Goal: Answer question/provide support: Answer question/provide support

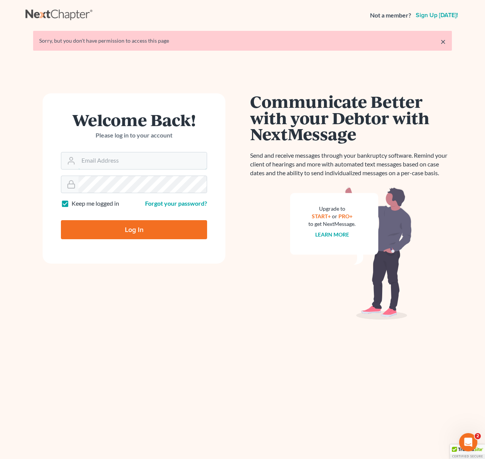
type input "[EMAIL_ADDRESS][DOMAIN_NAME]"
click at [142, 231] on input "Log In" at bounding box center [134, 229] width 146 height 19
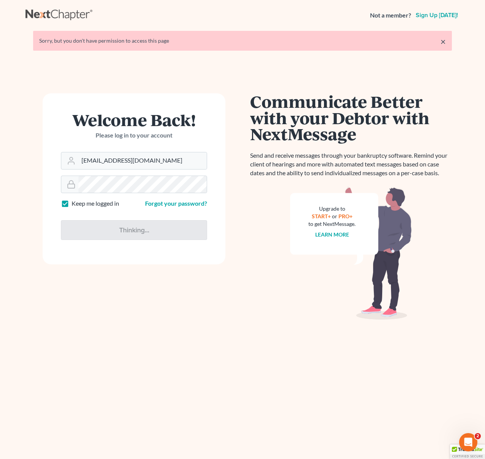
type input "Thinking..."
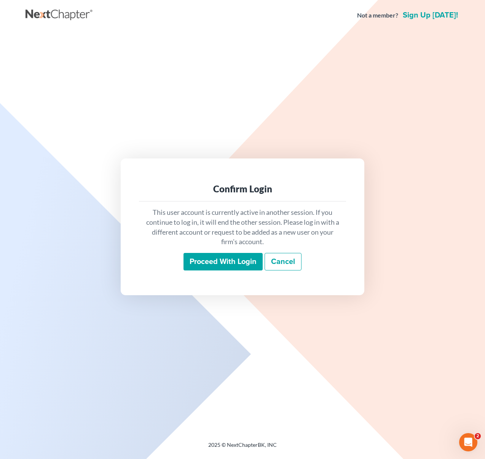
click at [229, 262] on input "Proceed with login" at bounding box center [223, 262] width 79 height 18
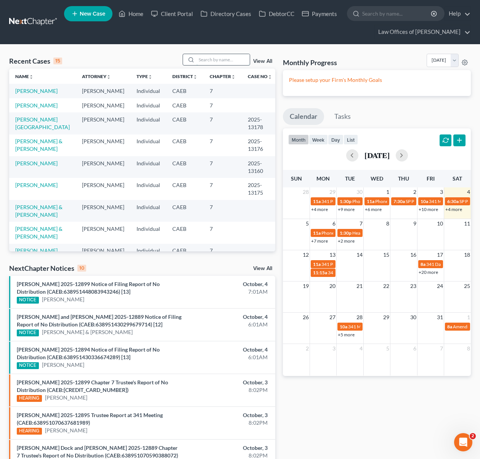
click at [204, 61] on input "search" at bounding box center [222, 59] width 53 height 11
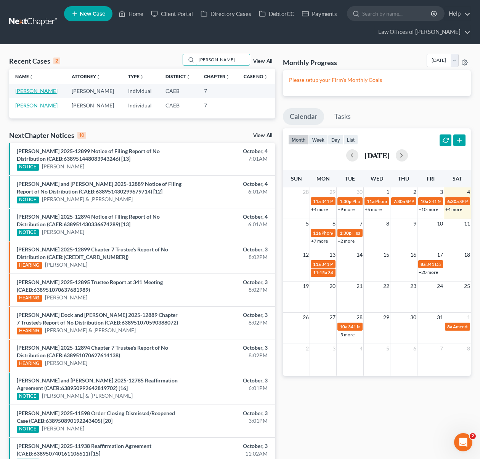
type input "Valade"
click at [53, 88] on link "Valades, Osvaldo" at bounding box center [36, 91] width 42 height 6
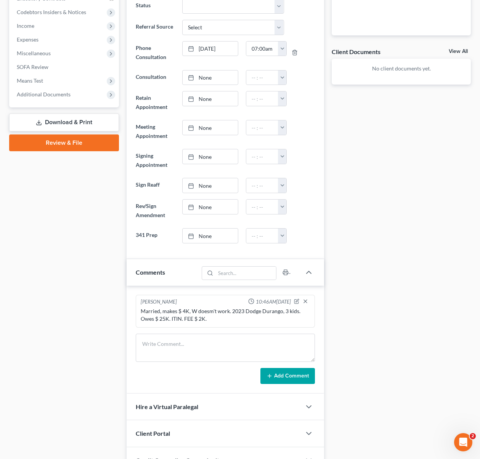
scroll to position [322, 0]
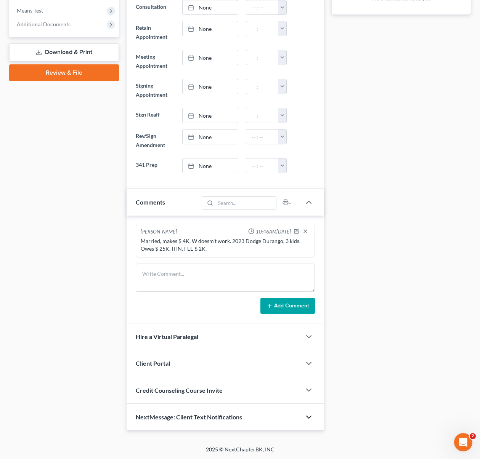
click at [308, 414] on icon "button" at bounding box center [308, 417] width 9 height 9
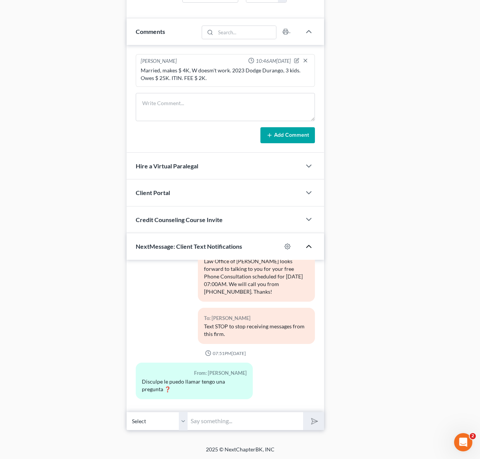
scroll to position [41, 0]
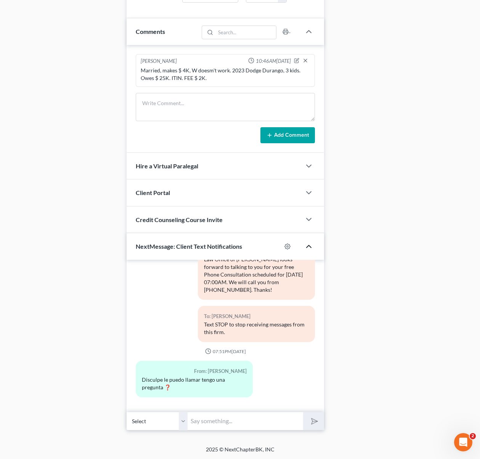
click at [235, 421] on input "text" at bounding box center [244, 421] width 115 height 19
type input "Hola. No se preocupe, aqui me puede hacer la pregunta si gusta."
click at [303, 412] on button "submit" at bounding box center [313, 421] width 21 height 18
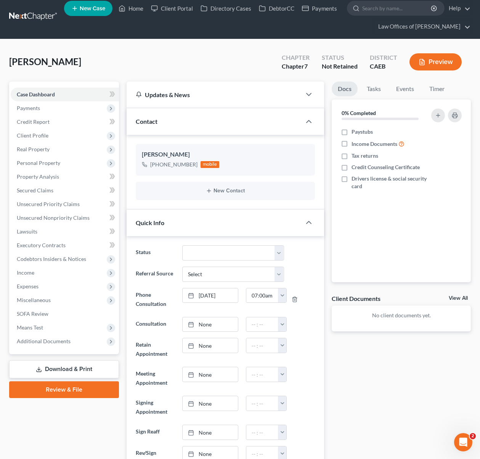
scroll to position [0, 0]
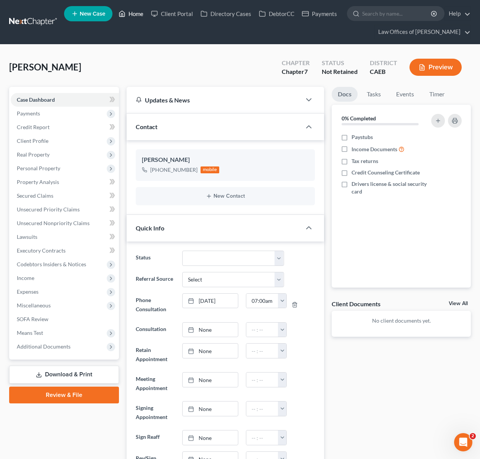
click at [138, 18] on link "Home" at bounding box center [131, 14] width 32 height 14
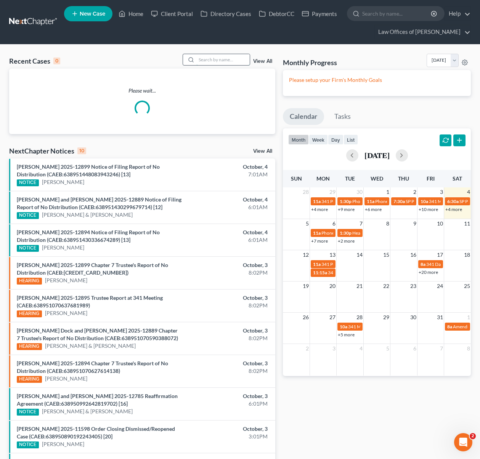
click at [234, 60] on input "search" at bounding box center [222, 59] width 53 height 11
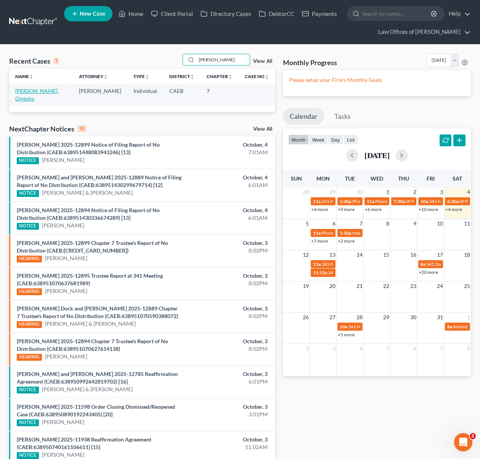
type input "Bivens"
click at [31, 91] on link "Bivens, Ginesha" at bounding box center [36, 95] width 43 height 14
select select "6"
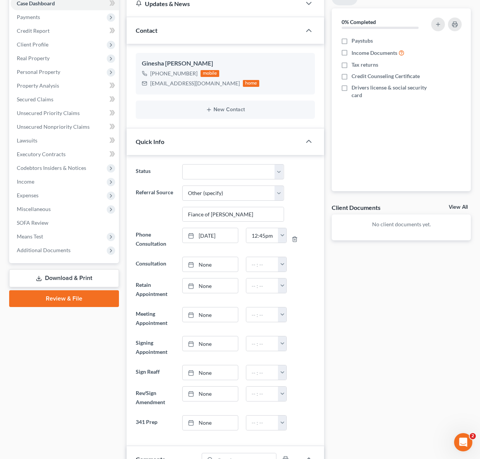
scroll to position [2, 0]
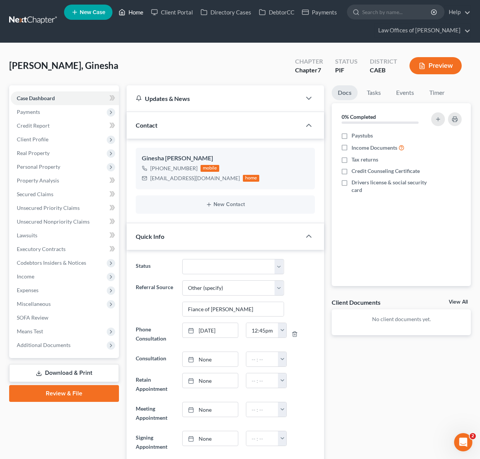
click at [137, 16] on link "Home" at bounding box center [131, 12] width 32 height 14
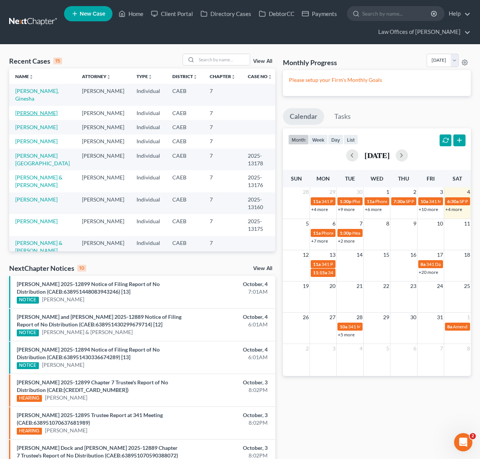
click at [51, 110] on link "Valades, Osvaldo" at bounding box center [36, 113] width 42 height 6
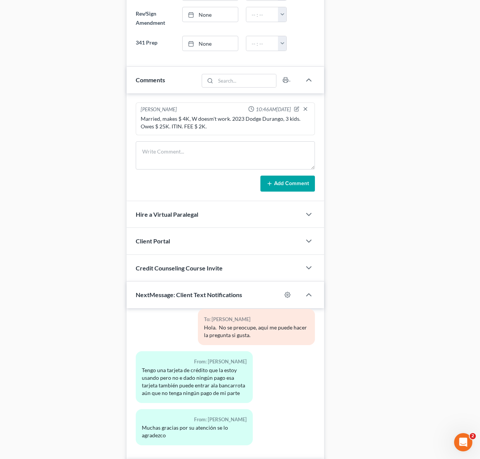
scroll to position [493, 0]
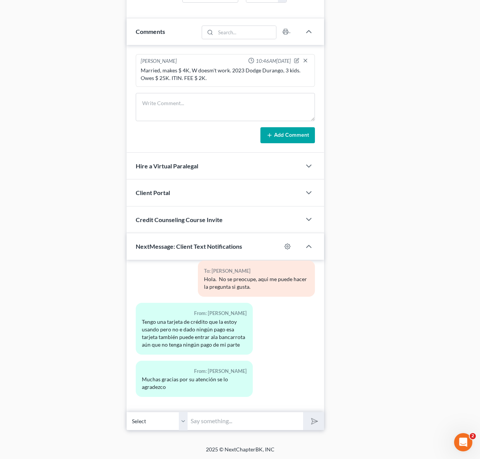
click at [210, 414] on input "text" at bounding box center [244, 421] width 115 height 19
type input "Cuando la obtuvo y cuanto ha gastado en ella ?"
click at [303, 412] on button "submit" at bounding box center [313, 421] width 21 height 18
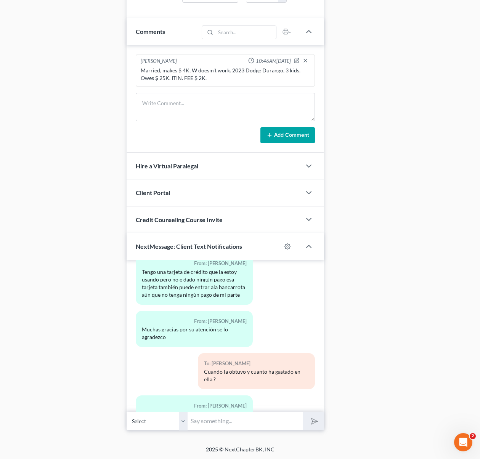
scroll to position [339, 0]
